Goal: Task Accomplishment & Management: Manage account settings

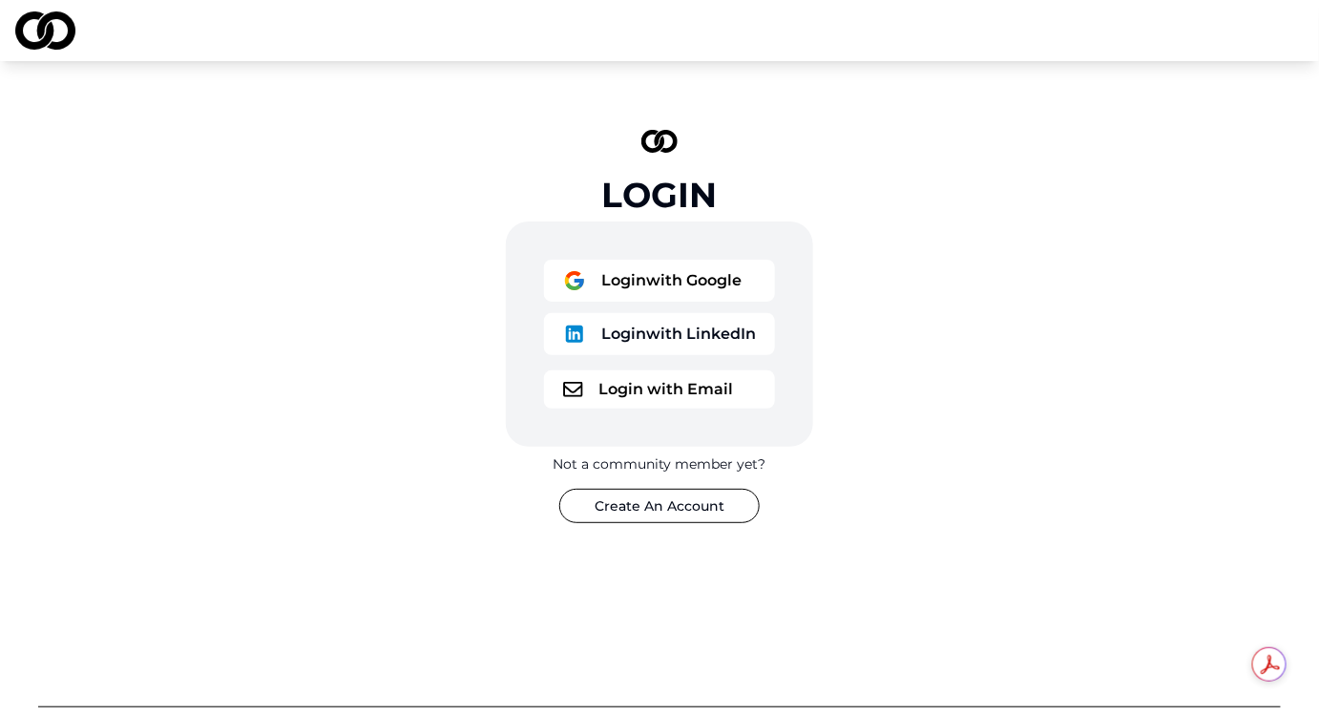
click at [630, 409] on button "Login with Email" at bounding box center [659, 389] width 231 height 38
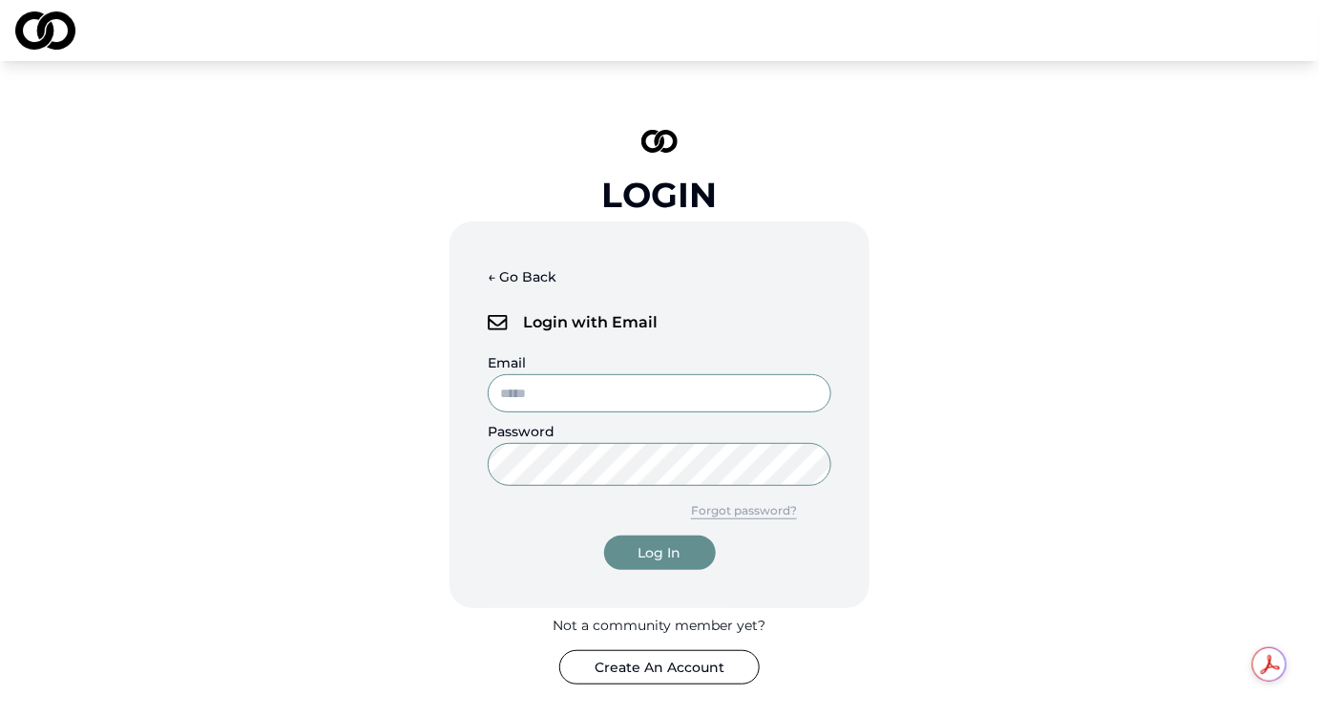
click at [630, 412] on input "Email" at bounding box center [660, 393] width 344 height 38
click at [67, 344] on div "Login ← Go Back Login with Email Email Password Forgot password? Log In Not a c…" at bounding box center [659, 407] width 1319 height 692
click at [695, 412] on input "Email" at bounding box center [660, 393] width 344 height 38
type input "**********"
click at [604, 536] on button "Log In" at bounding box center [660, 553] width 112 height 34
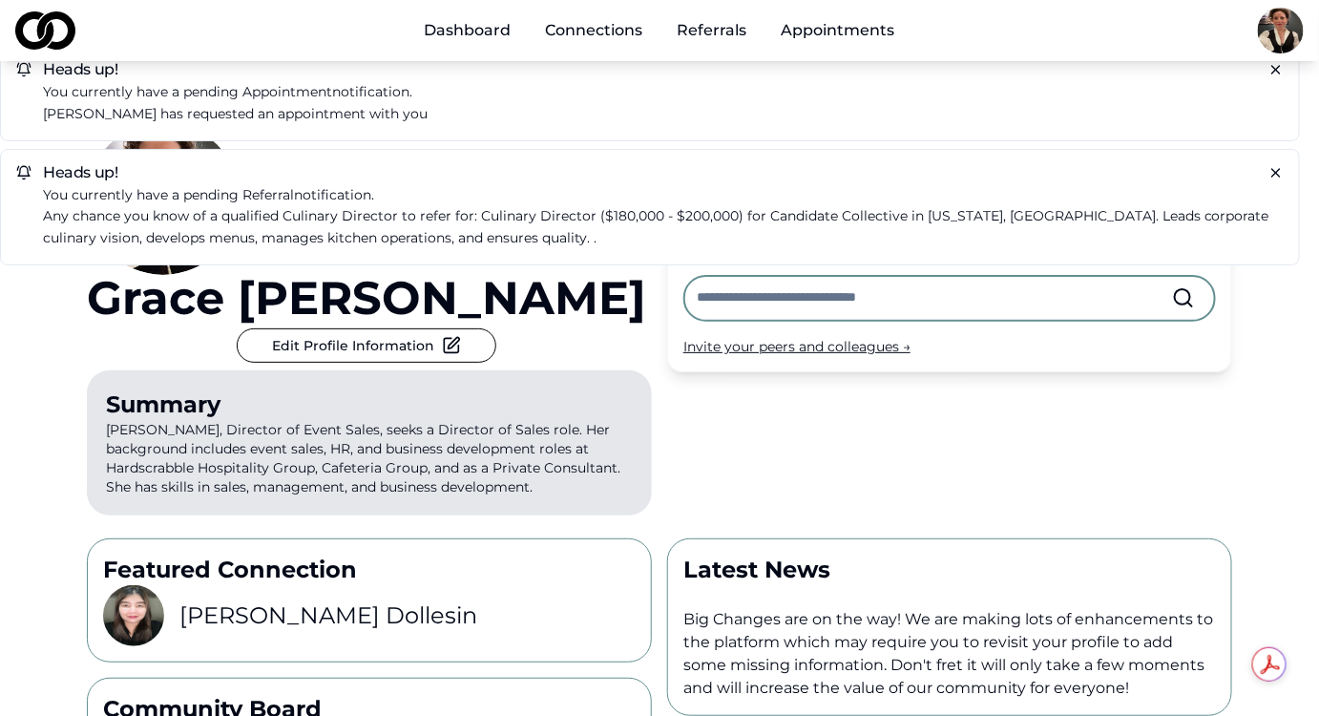
click at [368, 117] on p "[PERSON_NAME] has requested an appointment with you" at bounding box center [663, 114] width 1241 height 22
